Goal: Navigation & Orientation: Find specific page/section

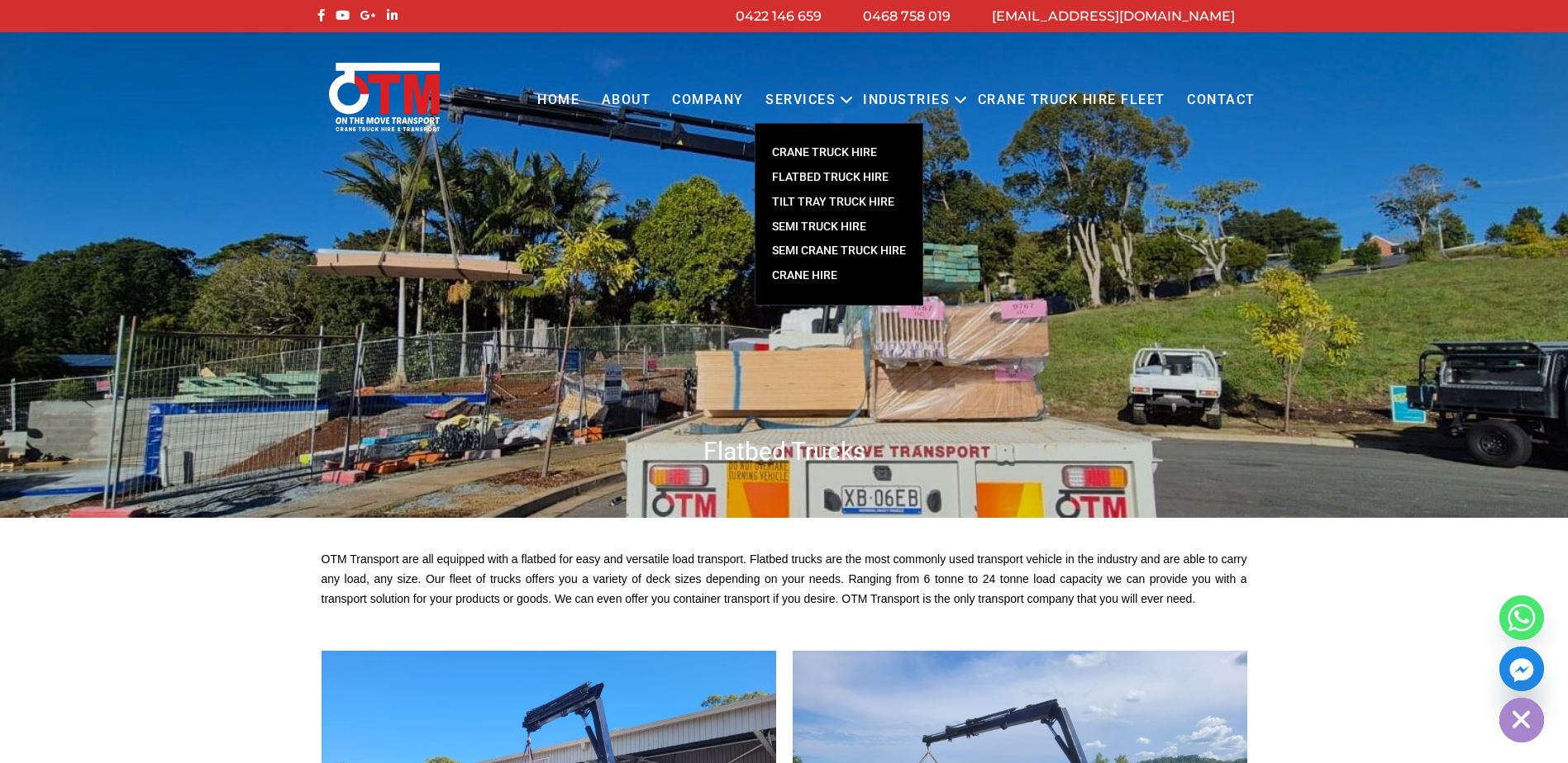
click at [827, 96] on link "Services" at bounding box center [801, 100] width 92 height 45
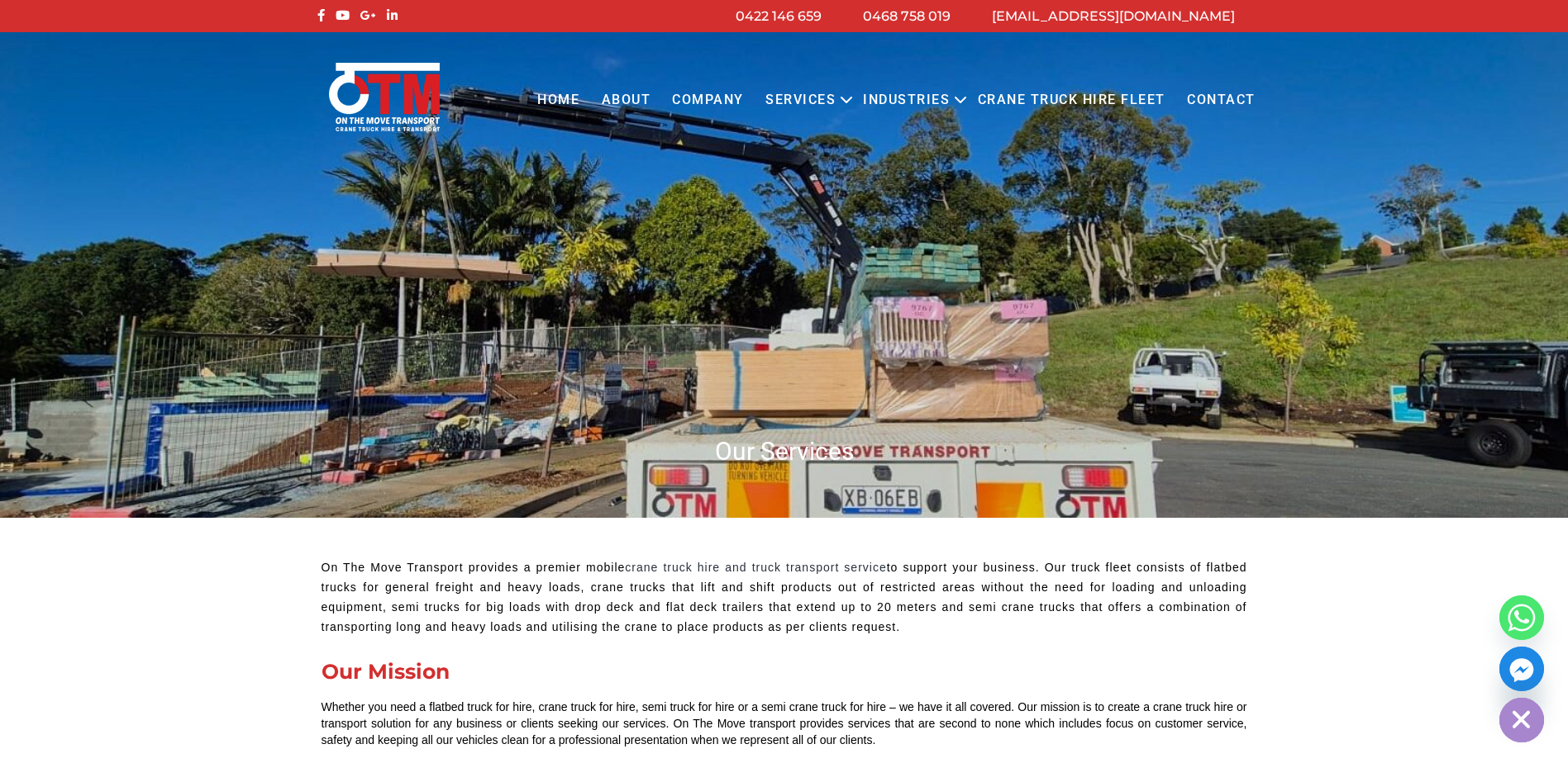
click at [847, 99] on icon "Primary menu" at bounding box center [847, 100] width 20 height 20
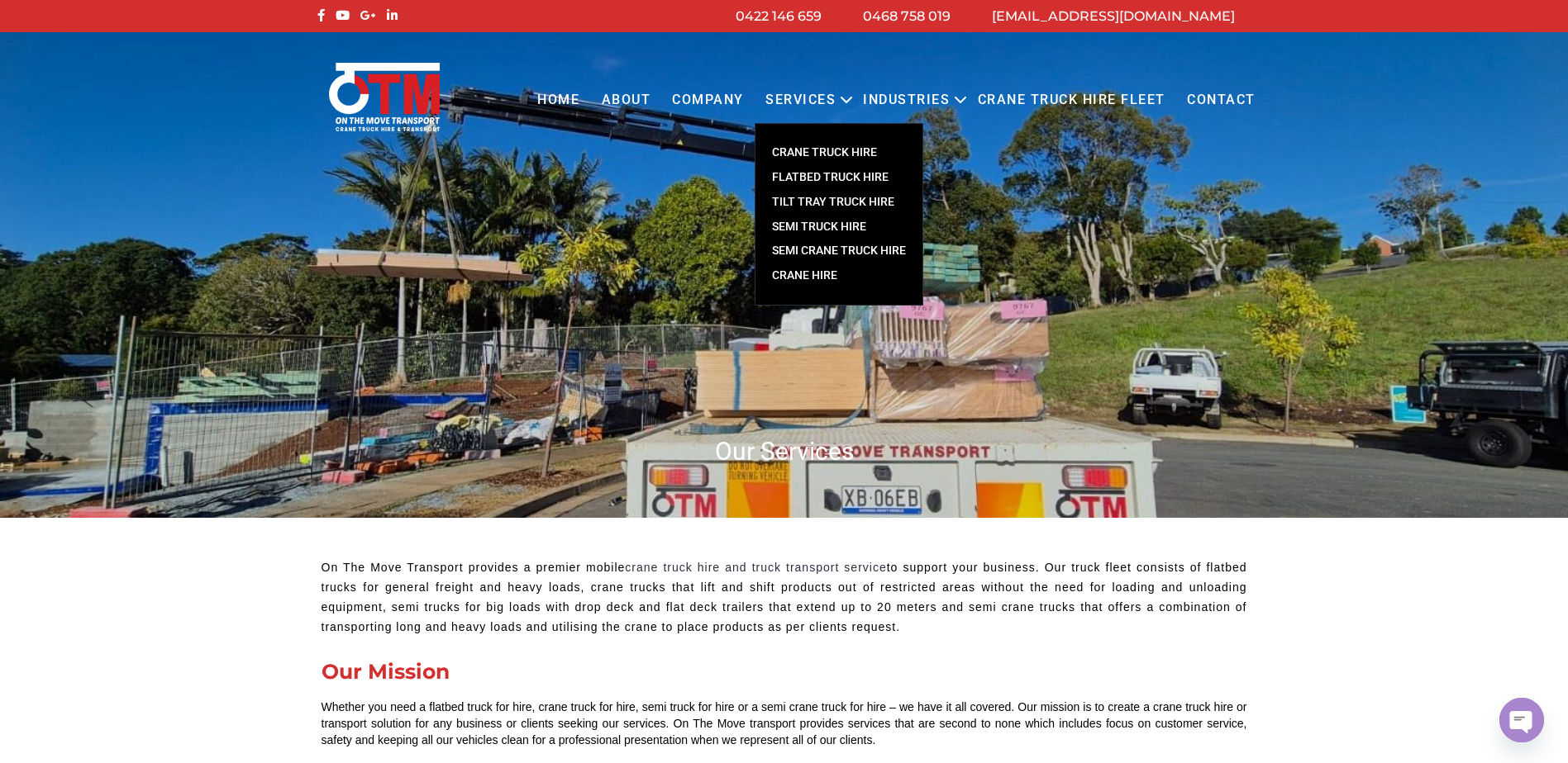
click at [872, 174] on link "FLATBED TRUCK HIRE" at bounding box center [839, 177] width 167 height 24
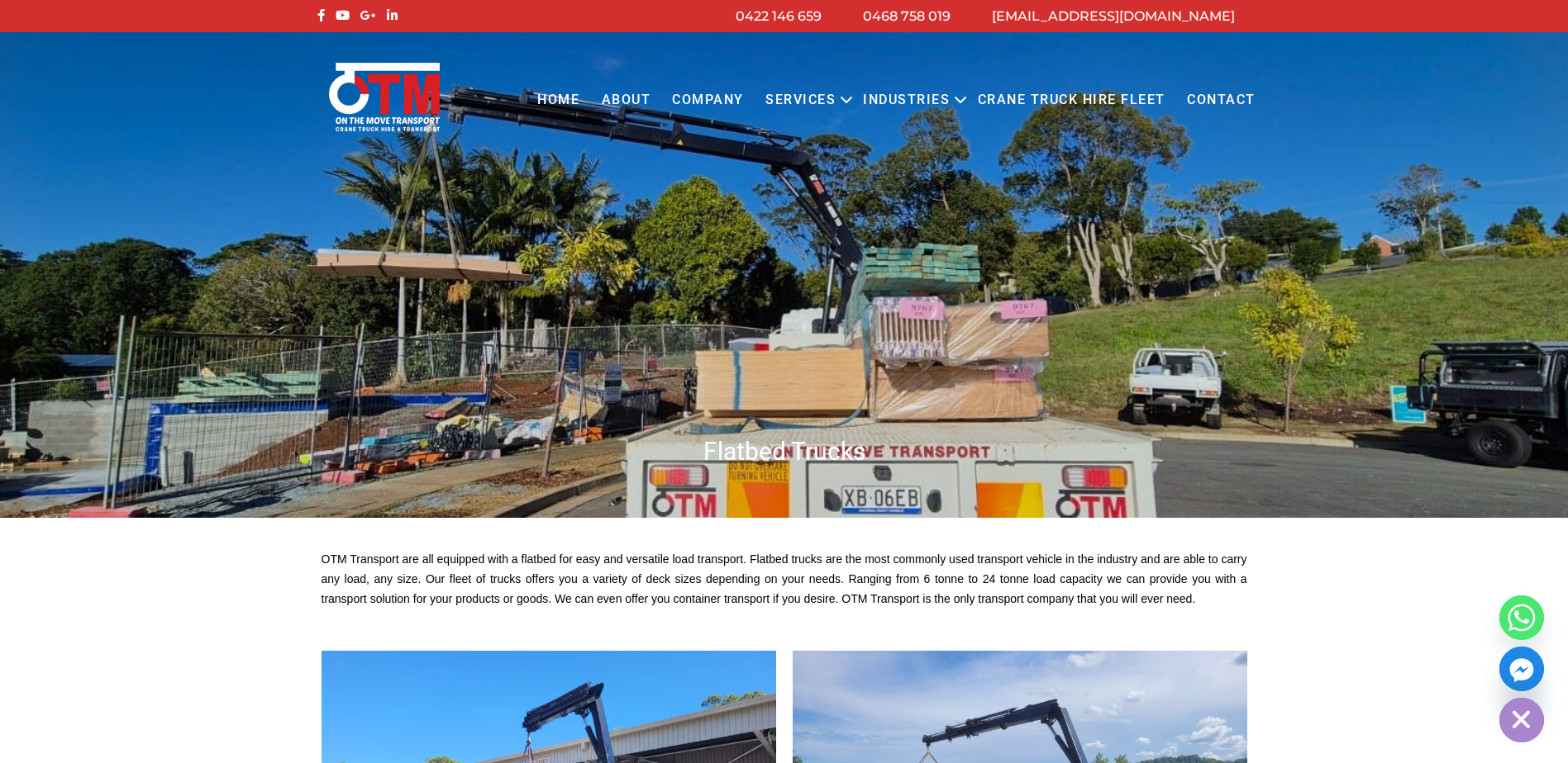
click at [1063, 96] on link "Crane Truck Hire Fleet" at bounding box center [1071, 100] width 209 height 45
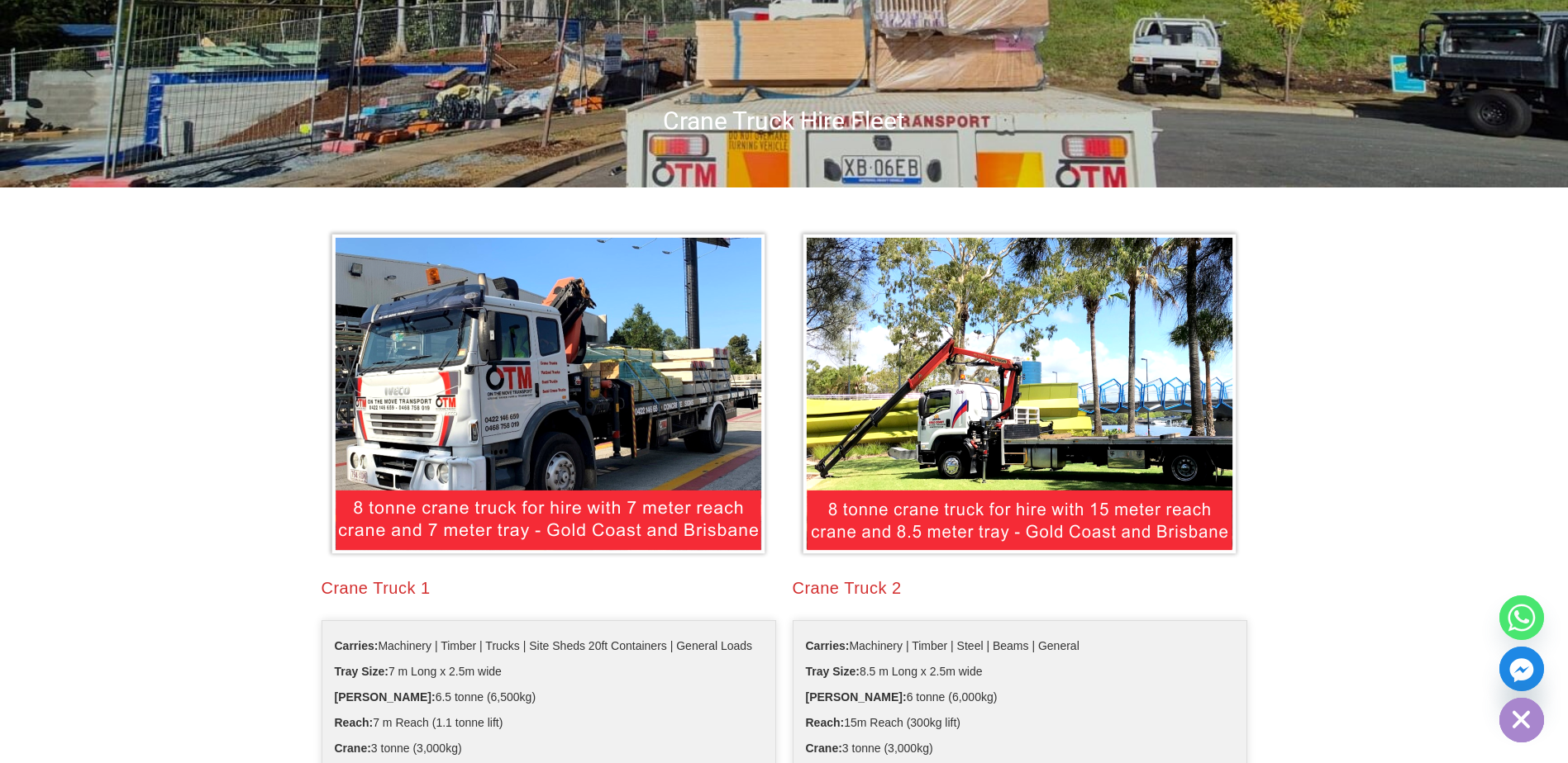
scroll to position [247, 0]
